Goal: Transaction & Acquisition: Purchase product/service

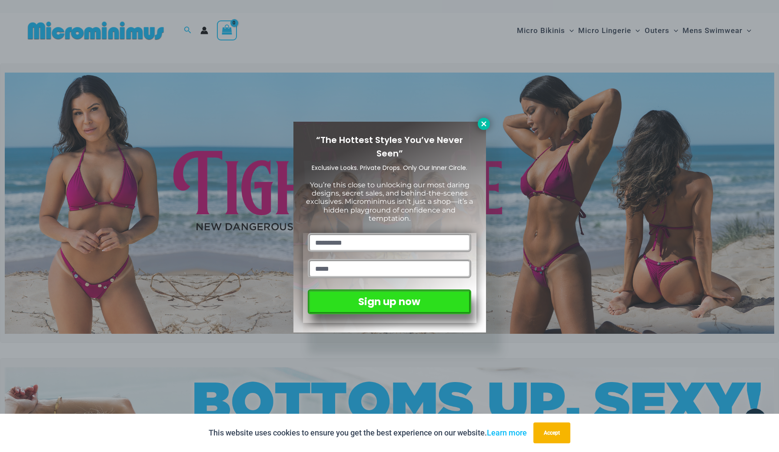
click at [483, 124] on icon at bounding box center [484, 124] width 8 height 8
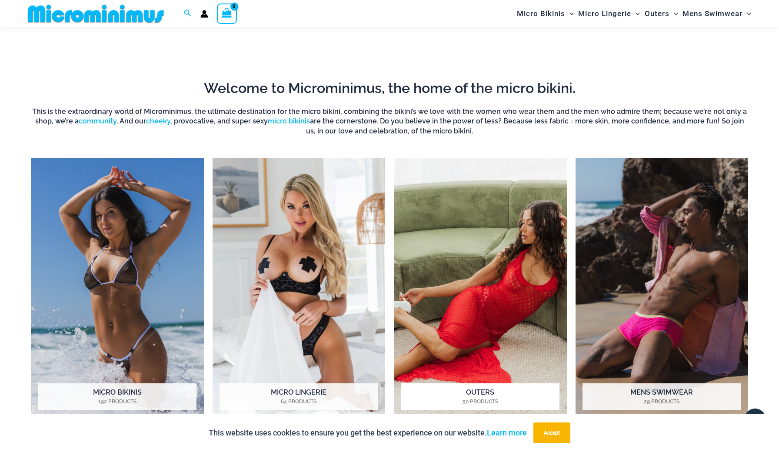
scroll to position [589, 0]
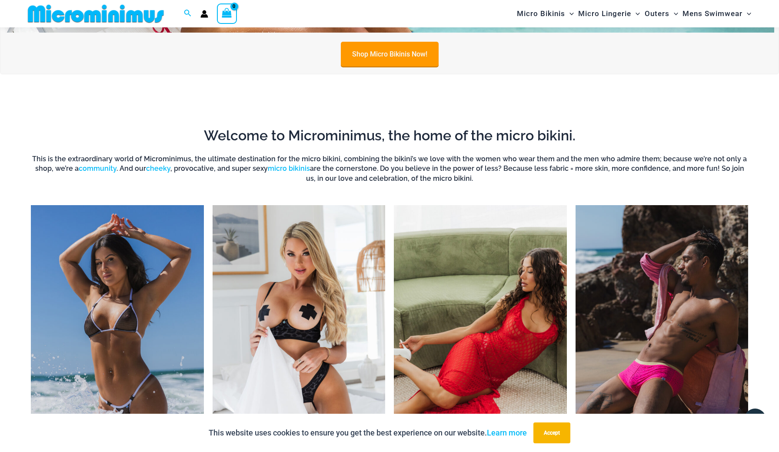
click at [398, 53] on link "Shop Micro Bikinis Now!" at bounding box center [390, 54] width 98 height 25
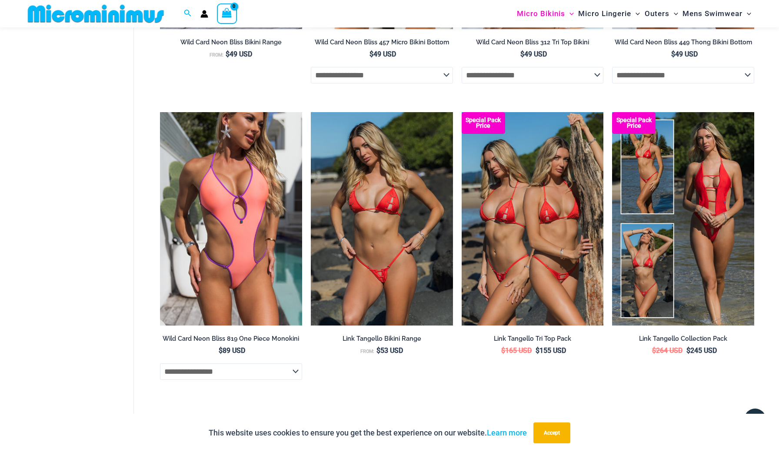
scroll to position [2310, 0]
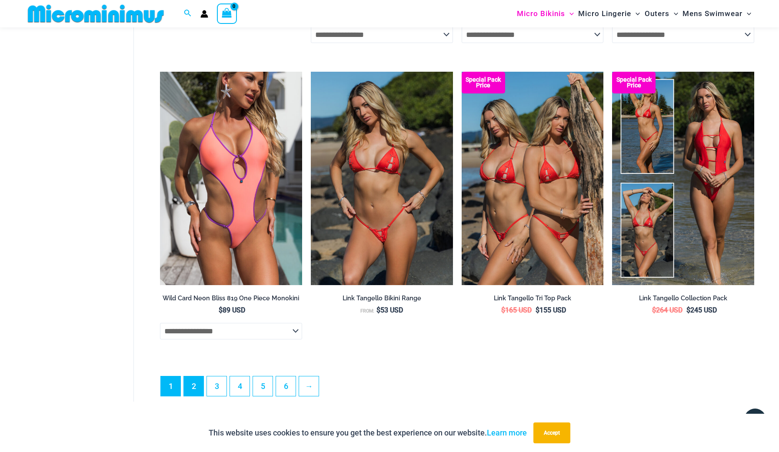
click at [198, 386] on link "2" at bounding box center [194, 387] width 20 height 20
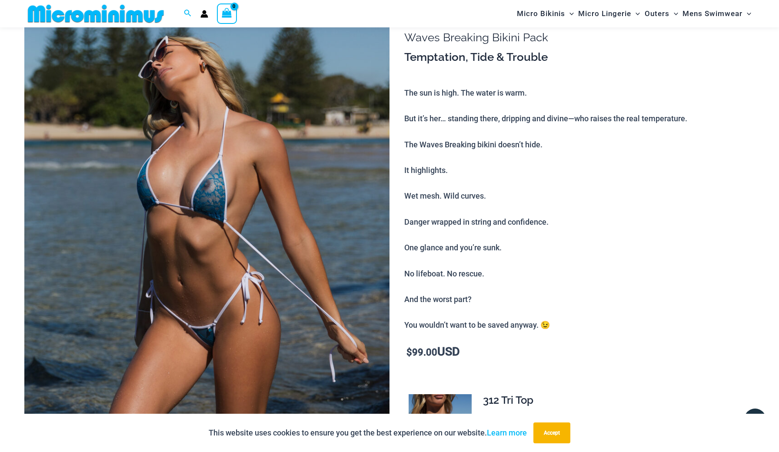
scroll to position [314, 0]
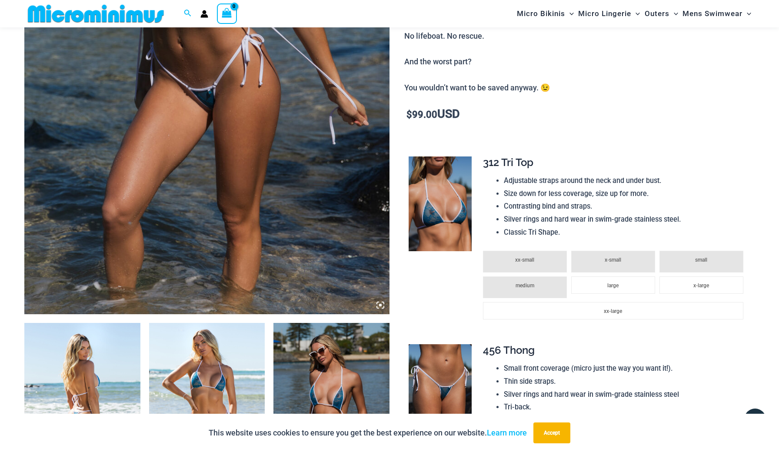
click at [97, 379] on img at bounding box center [82, 410] width 116 height 174
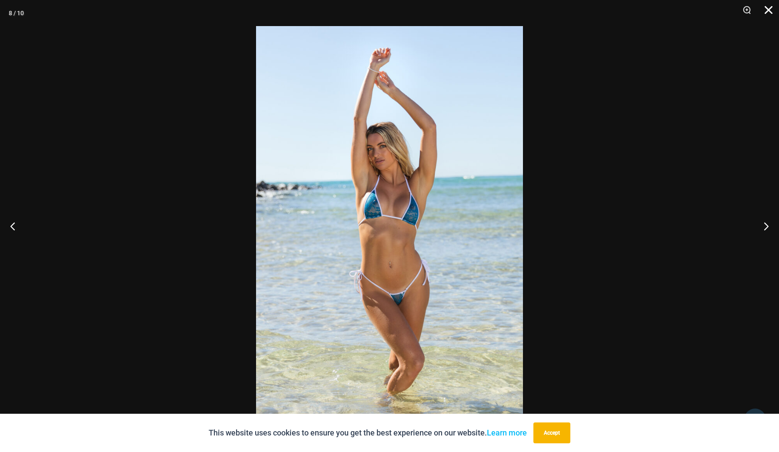
click at [774, 8] on button "Close" at bounding box center [766, 13] width 22 height 26
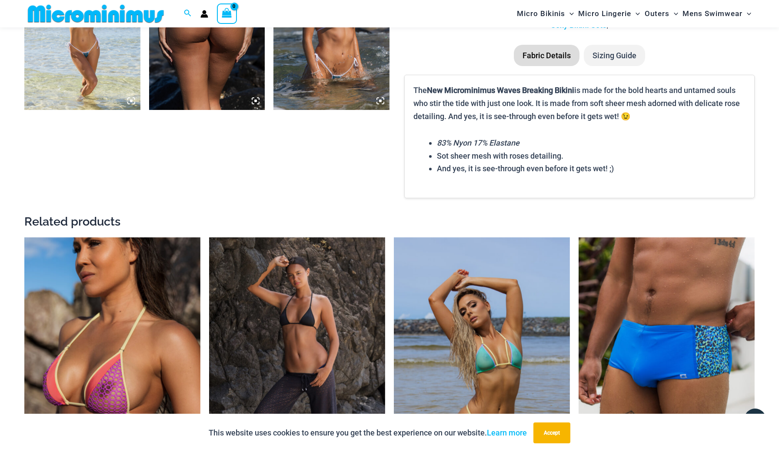
scroll to position [1070, 0]
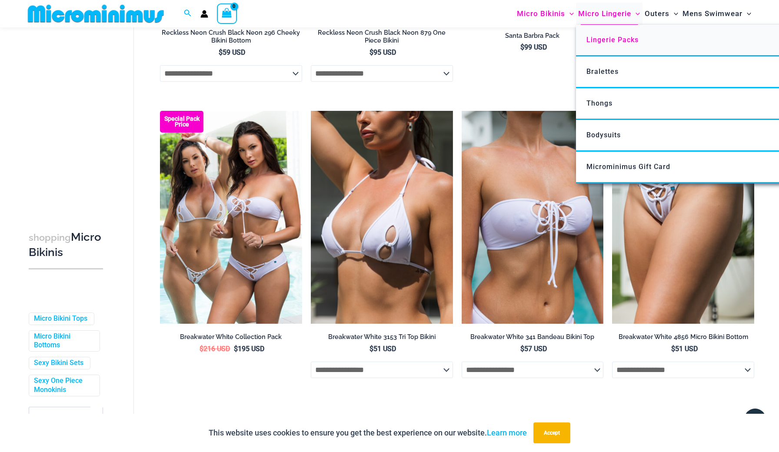
scroll to position [2302, 0]
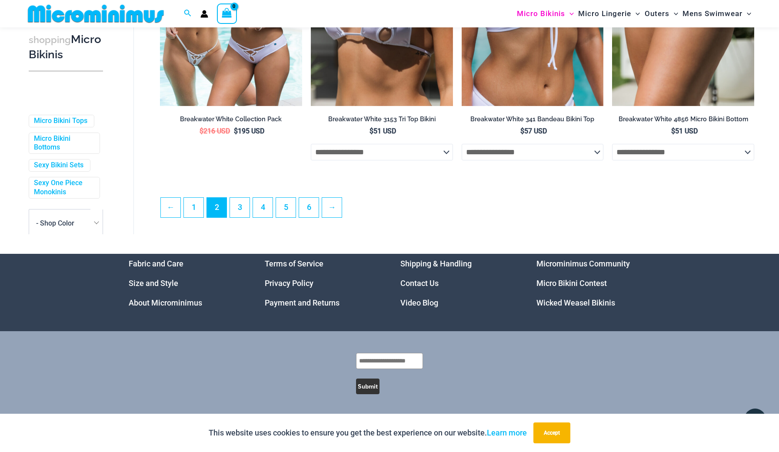
click at [420, 304] on link "Video Blog" at bounding box center [420, 302] width 38 height 9
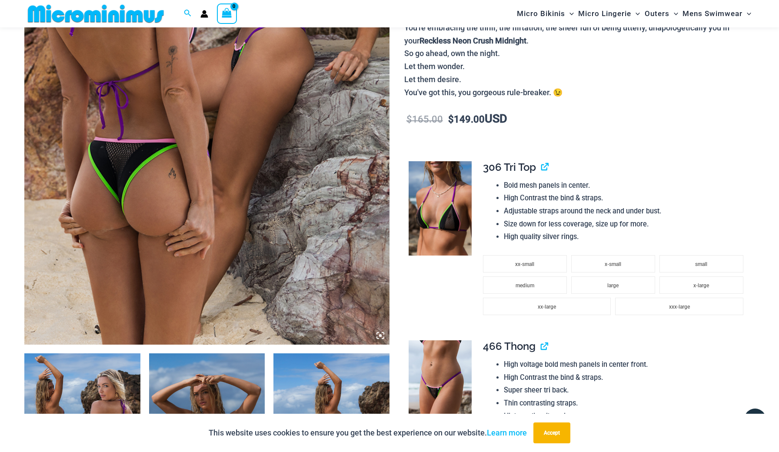
scroll to position [360, 0]
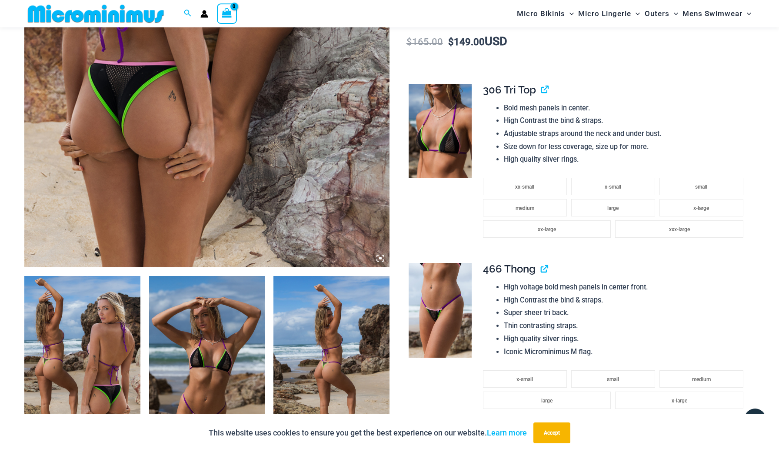
click at [213, 325] on img at bounding box center [207, 363] width 116 height 174
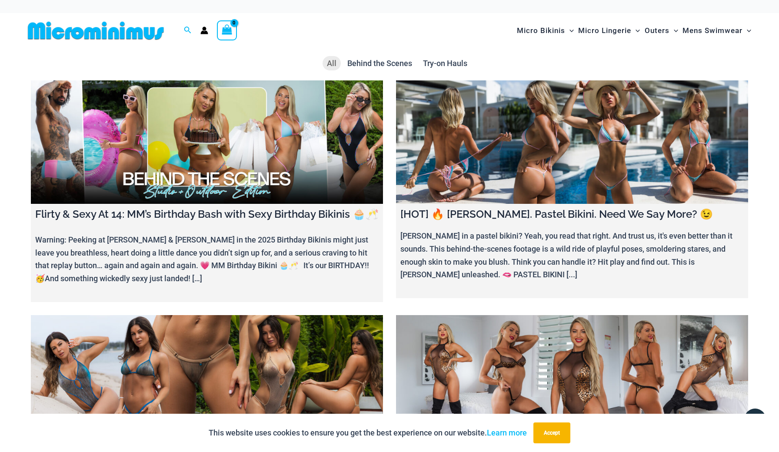
click at [464, 139] on link at bounding box center [572, 142] width 352 height 124
click at [548, 127] on link at bounding box center [572, 142] width 352 height 124
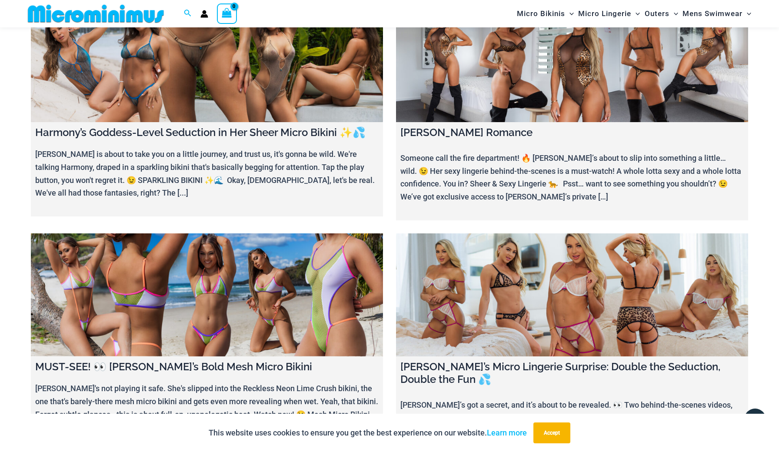
scroll to position [480, 0]
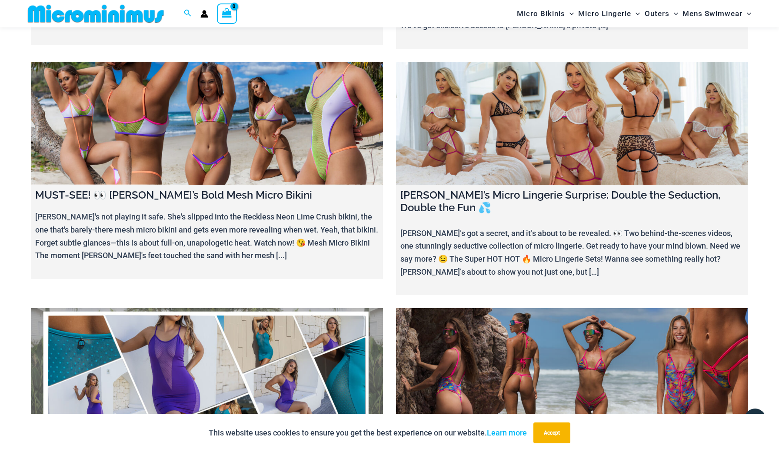
click at [477, 134] on link at bounding box center [572, 124] width 352 height 124
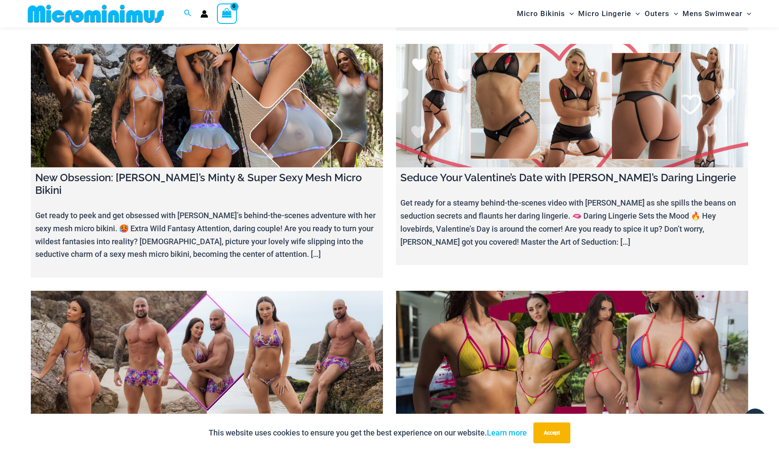
scroll to position [3219, 0]
